Goal: Book appointment/travel/reservation

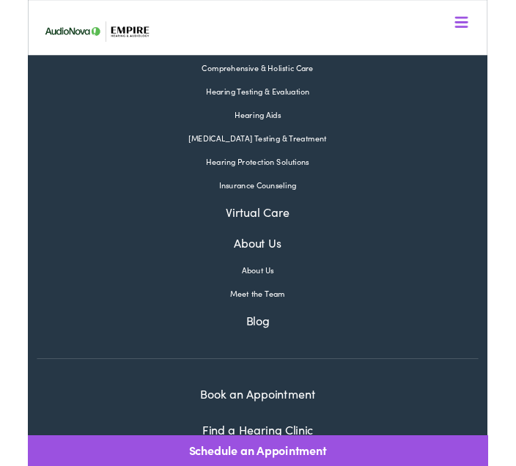
scroll to position [4748, 0]
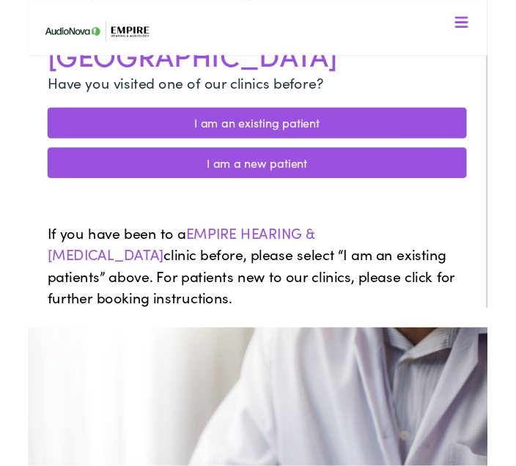
scroll to position [243, 0]
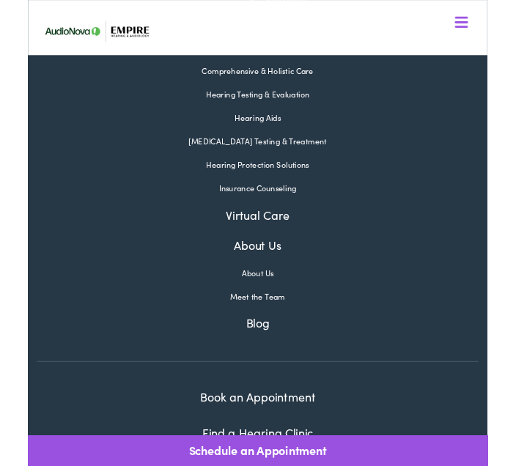
scroll to position [3244, 0]
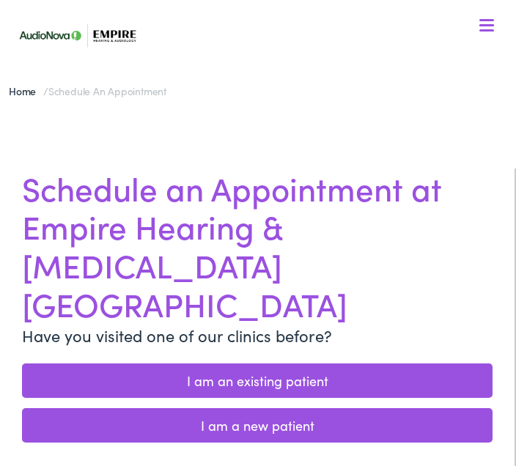
click at [258, 408] on link "I am a new patient" at bounding box center [257, 425] width 471 height 34
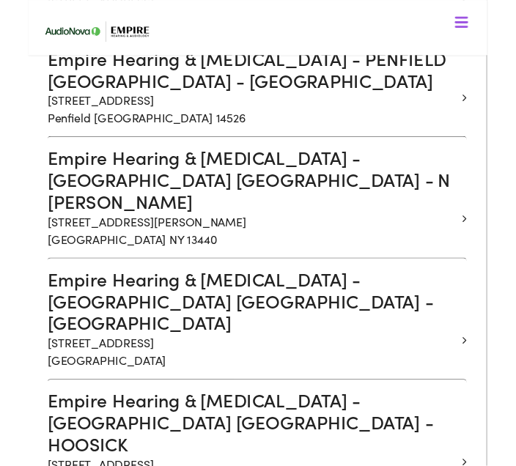
scroll to position [2653, 0]
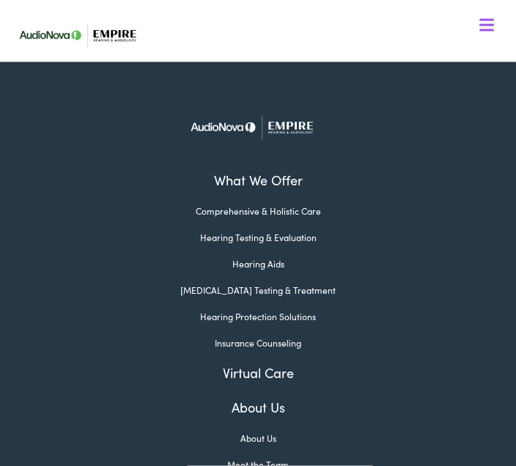
scroll to position [942, 0]
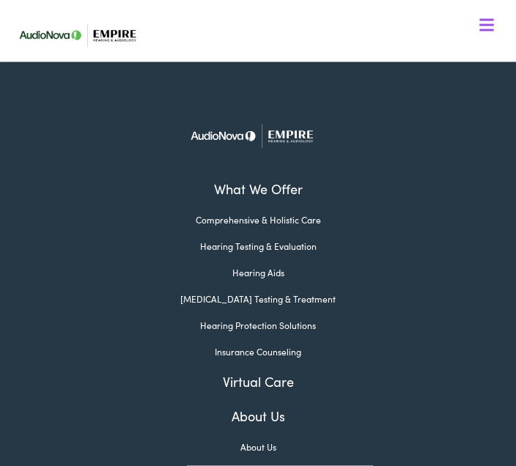
click at [449, 122] on div at bounding box center [257, 138] width 495 height 59
click at [249, 109] on img at bounding box center [258, 136] width 154 height 54
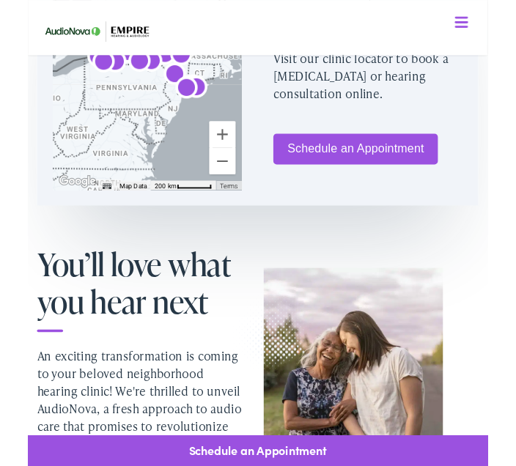
scroll to position [1055, 0]
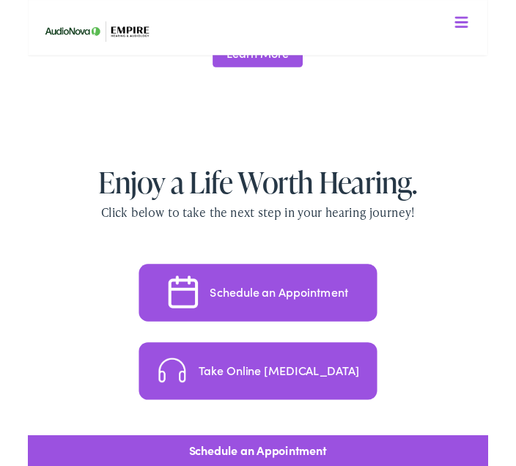
scroll to position [4162, 0]
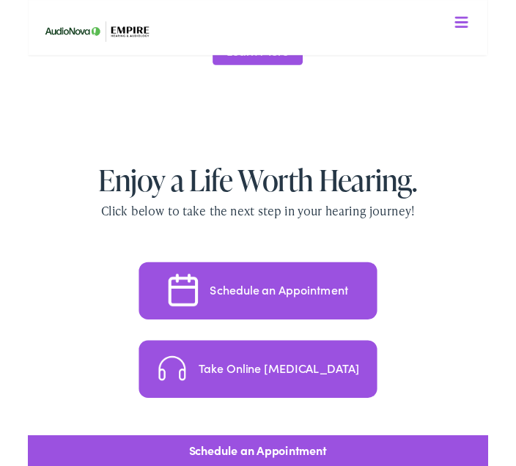
click at [418, 374] on div "Schedule an Appointment Take Online Hearing Test" at bounding box center [258, 371] width 516 height 176
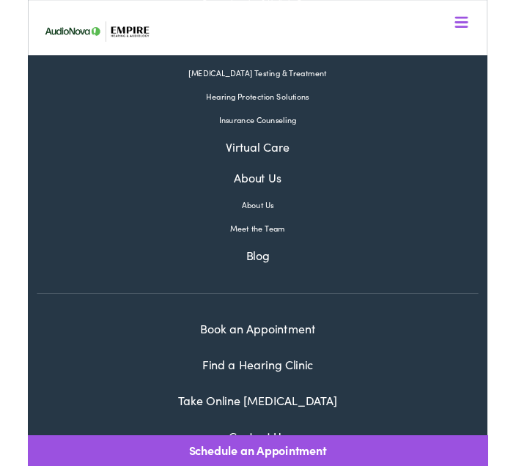
scroll to position [4816, 0]
click at [258, 400] on link "Find a Hearing Clinic" at bounding box center [258, 409] width 125 height 18
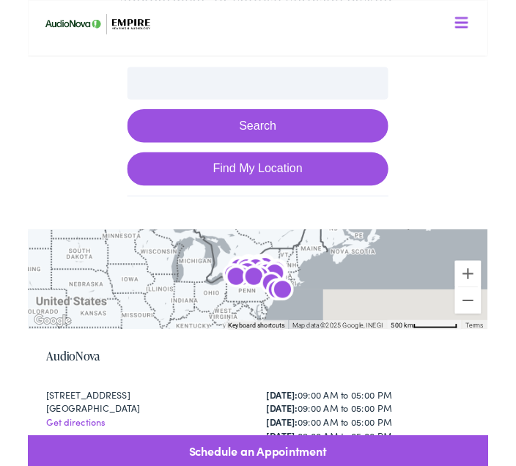
scroll to position [280, 0]
click at [274, 135] on button "Search" at bounding box center [257, 140] width 293 height 37
click at [267, 185] on link "Find My Location" at bounding box center [257, 189] width 293 height 37
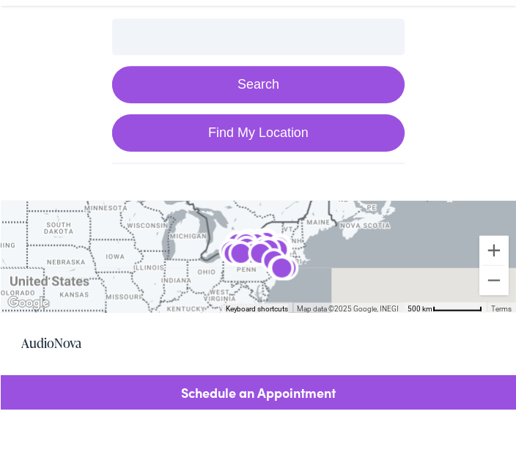
scroll to position [337, 0]
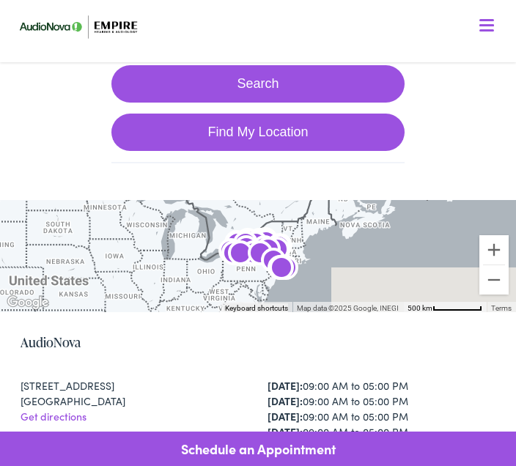
type input "[PERSON_NAME], [US_STATE]"
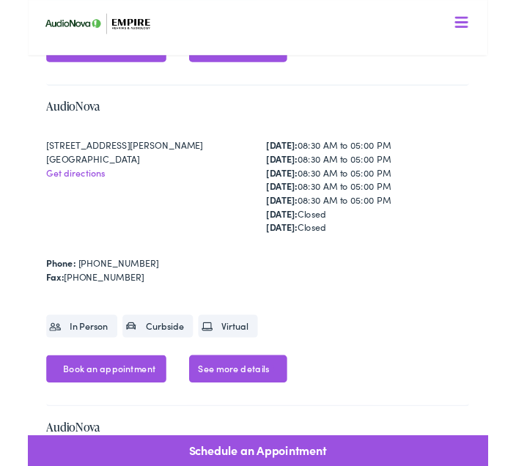
scroll to position [1282, 0]
